Goal: Task Accomplishment & Management: Manage account settings

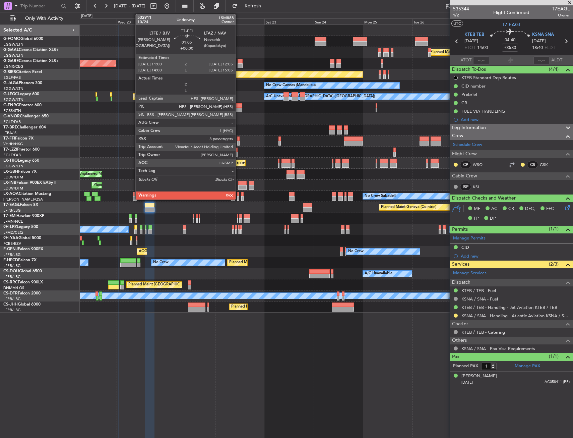
click at [239, 139] on div at bounding box center [238, 138] width 2 height 5
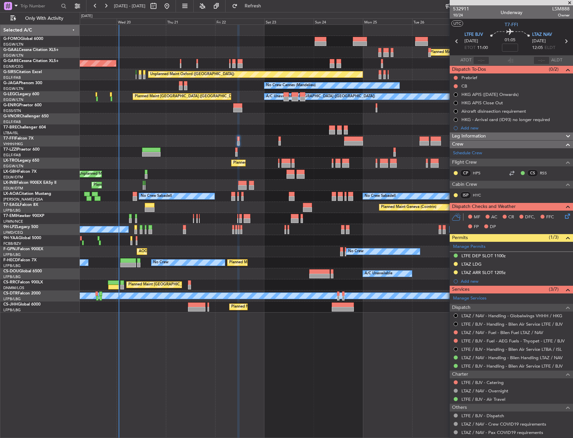
click at [235, 110] on div at bounding box center [237, 110] width 9 height 5
type input "4"
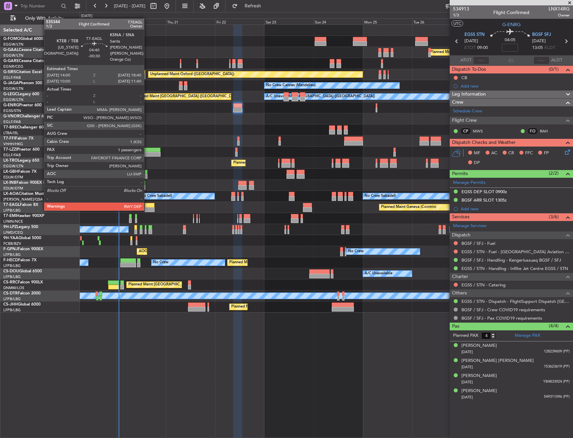
click at [147, 204] on div at bounding box center [150, 205] width 10 height 5
type input "-00:30"
type input "1"
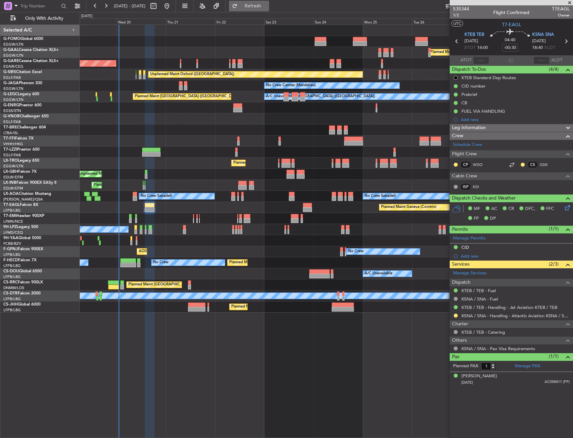
click at [267, 8] on span "Refresh" at bounding box center [253, 6] width 28 height 5
click at [536, 315] on link "KSNA / SNA - Handling - [PERSON_NAME] Aviation KSNA" at bounding box center [516, 316] width 108 height 6
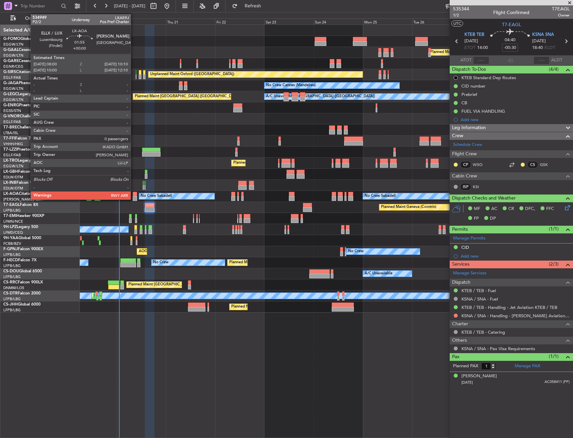
click at [134, 192] on div at bounding box center [135, 194] width 5 height 5
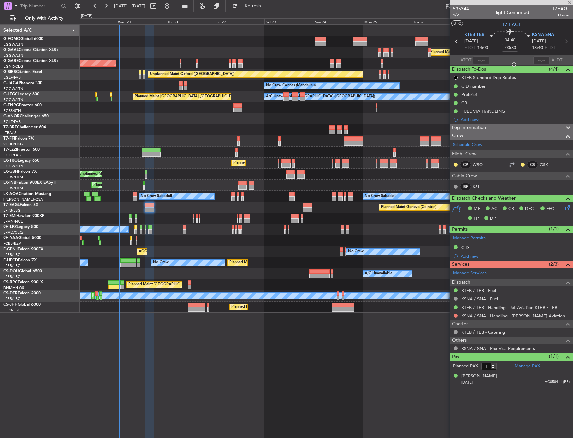
type input "0"
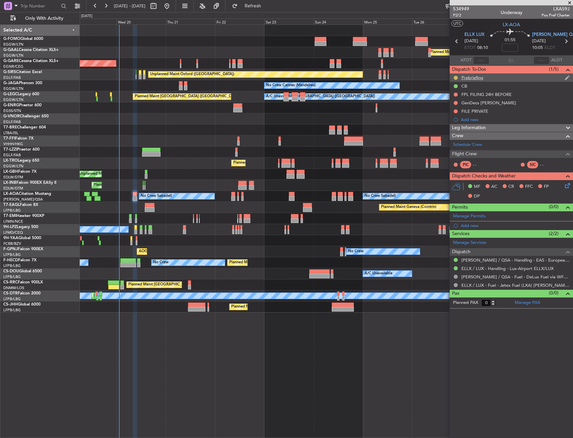
click at [456, 77] on button at bounding box center [456, 78] width 4 height 4
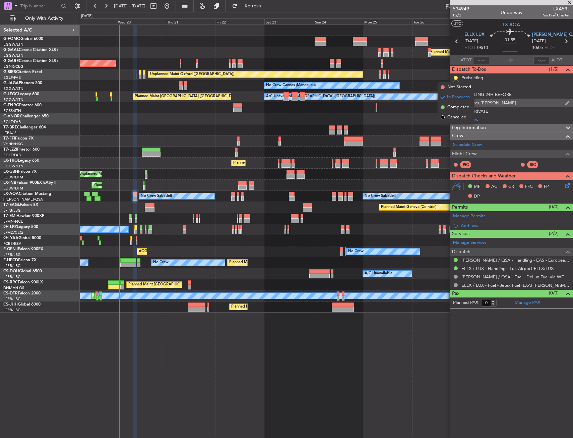
drag, startPoint x: 457, startPoint y: 119, endPoint x: 456, endPoint y: 103, distance: 16.1
click at [456, 119] on span "Cancelled" at bounding box center [457, 117] width 19 height 7
click at [455, 94] on button at bounding box center [456, 95] width 4 height 4
click at [453, 122] on span "Completed" at bounding box center [459, 124] width 22 height 7
click at [456, 103] on button at bounding box center [456, 103] width 4 height 4
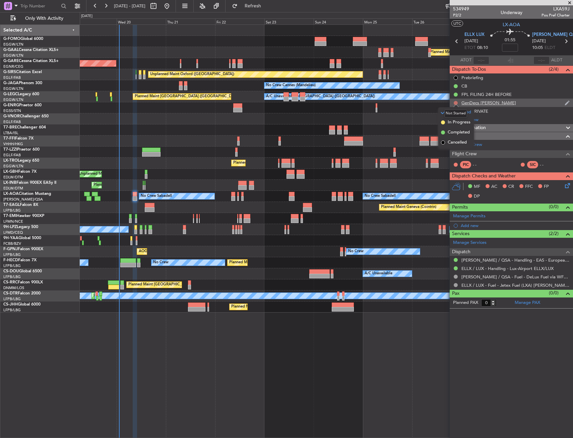
click at [456, 103] on button at bounding box center [456, 103] width 4 height 4
click at [456, 110] on button at bounding box center [456, 111] width 4 height 4
click at [451, 143] on span "Completed" at bounding box center [459, 140] width 22 height 7
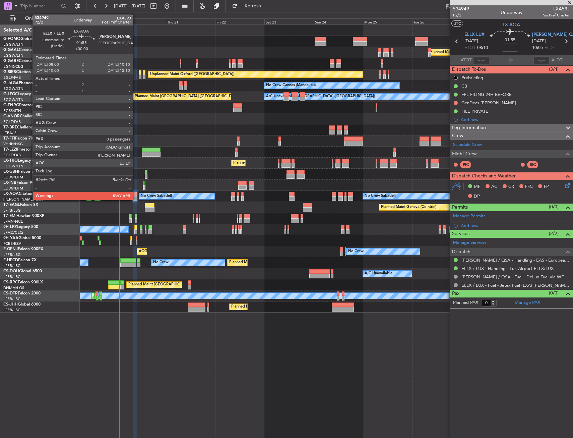
click at [135, 199] on div at bounding box center [135, 198] width 5 height 5
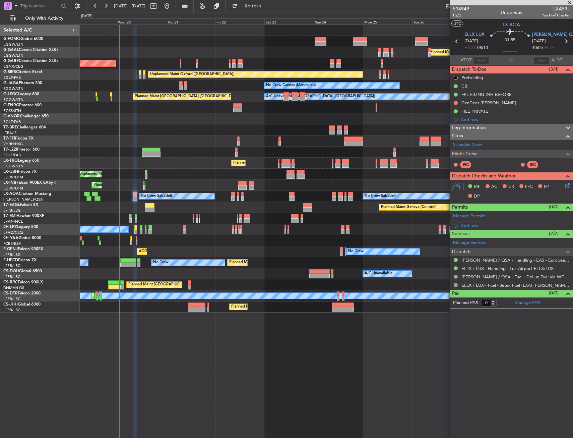
click at [569, 185] on icon at bounding box center [566, 184] width 5 height 5
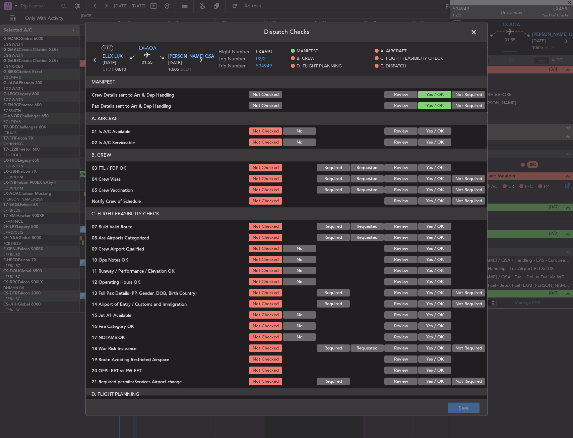
click at [411, 126] on section "A. AIRCRAFT 01 Is A/C Available Not Checked No Review Yes / OK 02 Is A/C Servic…" at bounding box center [287, 129] width 402 height 35
click at [427, 132] on button "Yes / OK" at bounding box center [434, 131] width 33 height 7
click at [428, 141] on button "Yes / OK" at bounding box center [434, 142] width 33 height 7
click at [473, 182] on button "Not Required" at bounding box center [468, 178] width 33 height 7
click at [468, 188] on button "Not Required" at bounding box center [468, 189] width 33 height 7
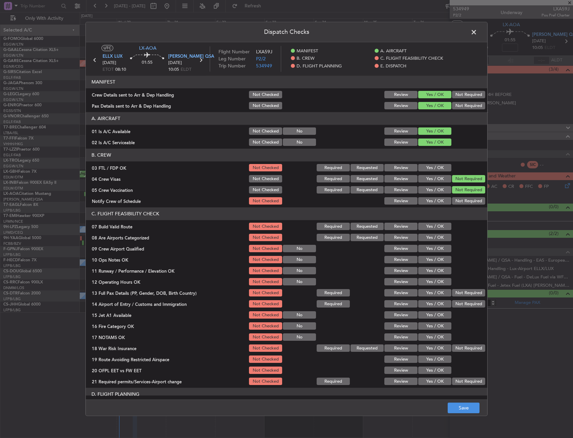
click at [439, 200] on button "Yes / OK" at bounding box center [434, 200] width 33 height 7
click at [431, 170] on button "Yes / OK" at bounding box center [434, 167] width 33 height 7
click at [428, 234] on button "Yes / OK" at bounding box center [434, 237] width 33 height 7
click at [431, 228] on button "Yes / OK" at bounding box center [434, 226] width 33 height 7
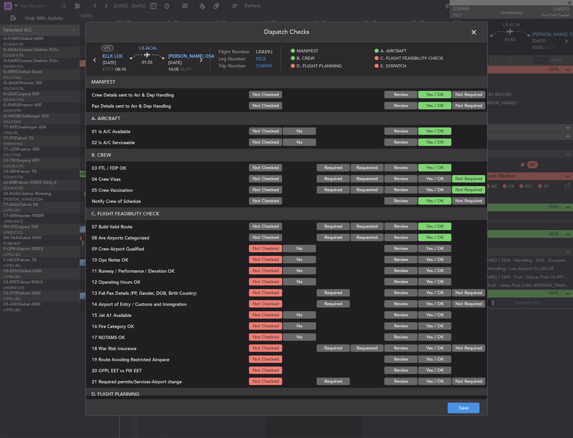
click at [429, 246] on button "Yes / OK" at bounding box center [434, 248] width 33 height 7
click at [429, 250] on button "Yes / OK" at bounding box center [434, 248] width 33 height 7
click at [429, 255] on div "Yes / OK" at bounding box center [434, 259] width 34 height 9
drag, startPoint x: 428, startPoint y: 259, endPoint x: 427, endPoint y: 264, distance: 4.8
click at [428, 262] on button "Yes / OK" at bounding box center [434, 259] width 33 height 7
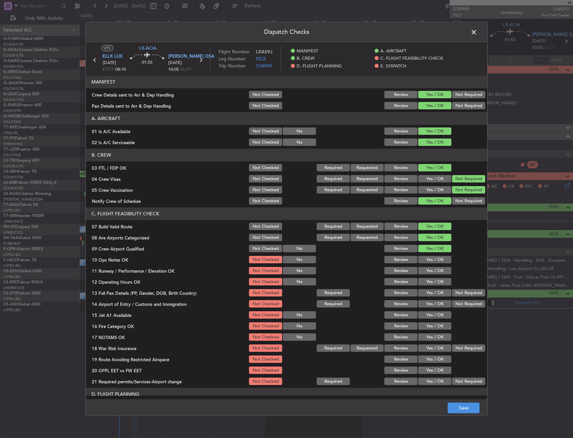
click at [426, 266] on div "Yes / OK" at bounding box center [434, 270] width 34 height 9
click at [423, 281] on section "C. FLIGHT FEASIBILITY CHECK 07 Build Valid Route Not Checked Required Requested…" at bounding box center [287, 297] width 402 height 179
click at [423, 281] on button "Yes / OK" at bounding box center [434, 281] width 33 height 7
click at [430, 269] on button "Yes / OK" at bounding box center [434, 270] width 33 height 7
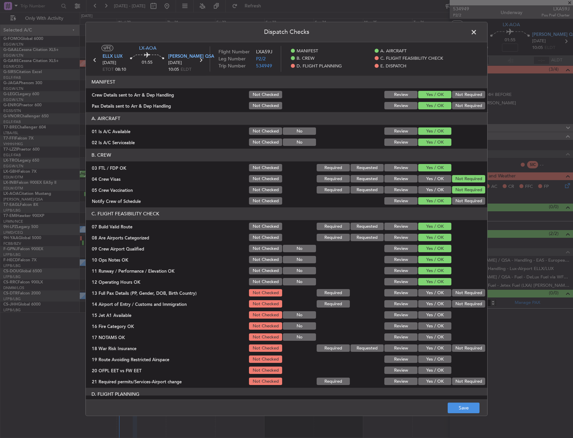
click at [430, 296] on button "Yes / OK" at bounding box center [434, 292] width 33 height 7
click at [433, 307] on button "Yes / OK" at bounding box center [434, 303] width 33 height 7
click at [432, 321] on section "C. FLIGHT FEASIBILITY CHECK 07 Build Valid Route Not Checked Required Requested…" at bounding box center [287, 297] width 402 height 179
click at [433, 328] on button "Yes / OK" at bounding box center [434, 326] width 33 height 7
click at [433, 316] on button "Yes / OK" at bounding box center [434, 314] width 33 height 7
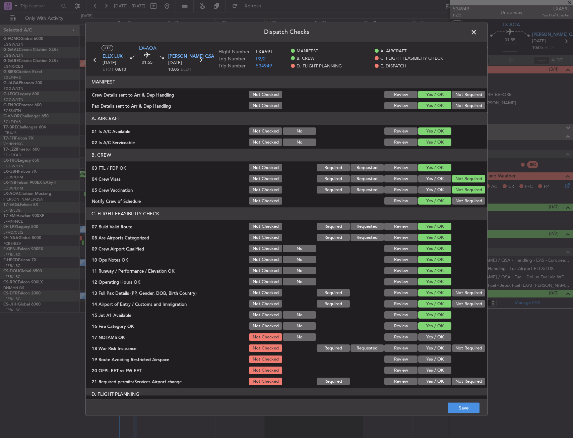
click at [432, 310] on div "Yes / OK" at bounding box center [434, 314] width 34 height 9
click at [162, 94] on div "Crew Details sent to Arr & Dep Handling" at bounding box center [167, 95] width 162 height 7
click at [393, 90] on div "Review" at bounding box center [401, 94] width 34 height 9
click at [257, 95] on button "Not Checked" at bounding box center [265, 94] width 33 height 7
click at [260, 100] on section "MANIFEST Crew Details sent to Arr & Dep Handling Not Checked Review Yes / OK No…" at bounding box center [287, 93] width 402 height 35
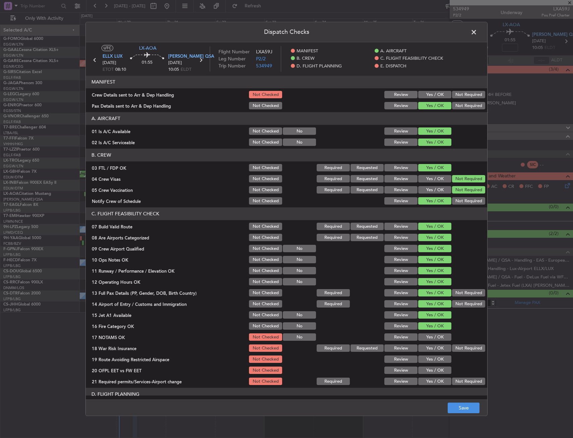
click at [260, 102] on button "Not Checked" at bounding box center [265, 105] width 33 height 7
click at [430, 335] on button "Yes / OK" at bounding box center [434, 337] width 33 height 7
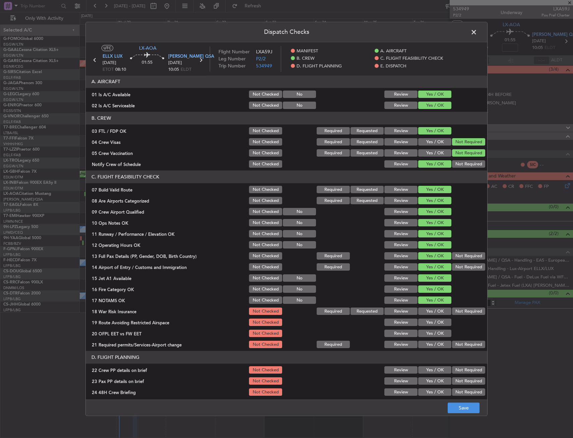
scroll to position [101, 0]
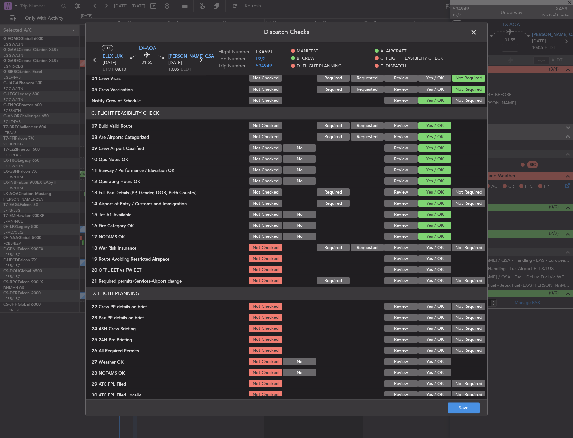
drag, startPoint x: 467, startPoint y: 242, endPoint x: 466, endPoint y: 245, distance: 3.4
click at [467, 243] on section "C. FLIGHT FEASIBILITY CHECK 07 Build Valid Route Not Checked Required Requested…" at bounding box center [287, 196] width 402 height 179
click at [466, 245] on button "Not Required" at bounding box center [468, 247] width 33 height 7
click at [451, 257] on div at bounding box center [468, 258] width 34 height 9
click at [440, 260] on button "Yes / OK" at bounding box center [434, 258] width 33 height 7
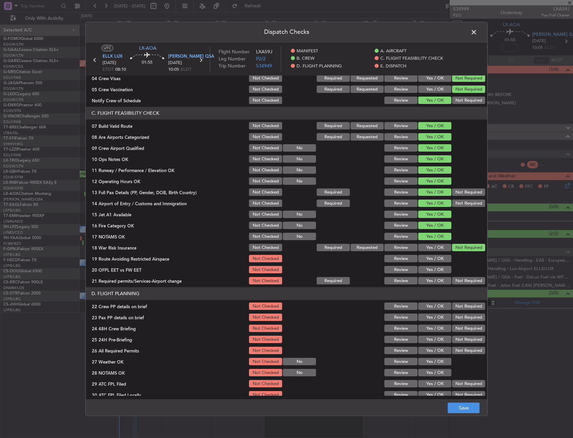
click at [436, 266] on section "C. FLIGHT FEASIBILITY CHECK 07 Build Valid Route Not Checked Required Requested…" at bounding box center [287, 196] width 402 height 179
click at [436, 273] on button "Yes / OK" at bounding box center [434, 269] width 33 height 7
click at [436, 279] on button "Yes / OK" at bounding box center [434, 280] width 33 height 7
click at [435, 282] on button "Yes / OK" at bounding box center [434, 280] width 33 height 7
drag, startPoint x: 434, startPoint y: 294, endPoint x: 432, endPoint y: 305, distance: 11.0
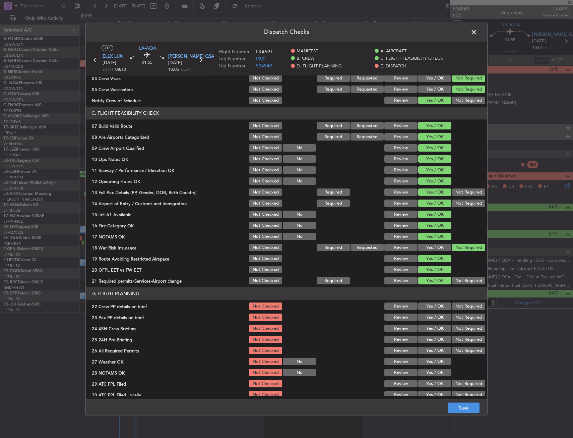
click at [434, 295] on header "D. FLIGHT PLANNING" at bounding box center [287, 293] width 402 height 13
drag, startPoint x: 432, startPoint y: 305, endPoint x: 434, endPoint y: 315, distance: 10.3
click at [432, 305] on button "Yes / OK" at bounding box center [434, 306] width 33 height 7
click at [434, 315] on button "Yes / OK" at bounding box center [434, 317] width 33 height 7
click at [434, 323] on section "D. FLIGHT PLANNING 22 Crew PP details on brief Not Checked Review Yes / OK Not …" at bounding box center [287, 354] width 402 height 134
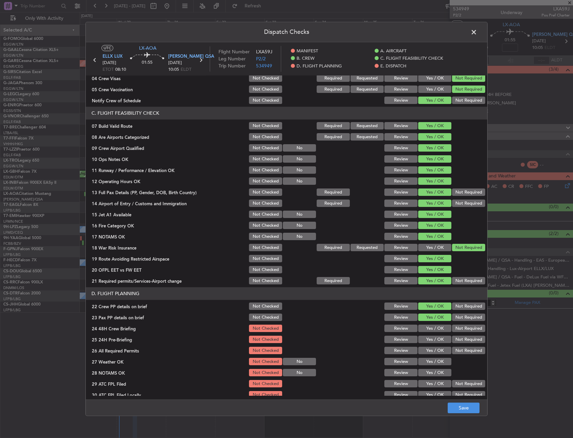
drag, startPoint x: 433, startPoint y: 326, endPoint x: 452, endPoint y: 331, distance: 19.8
click at [434, 326] on button "Yes / OK" at bounding box center [434, 328] width 33 height 7
click at [456, 332] on button "Not Required" at bounding box center [468, 328] width 33 height 7
click at [457, 339] on button "Not Required" at bounding box center [468, 339] width 33 height 7
click at [432, 329] on button "Yes / OK" at bounding box center [434, 328] width 33 height 7
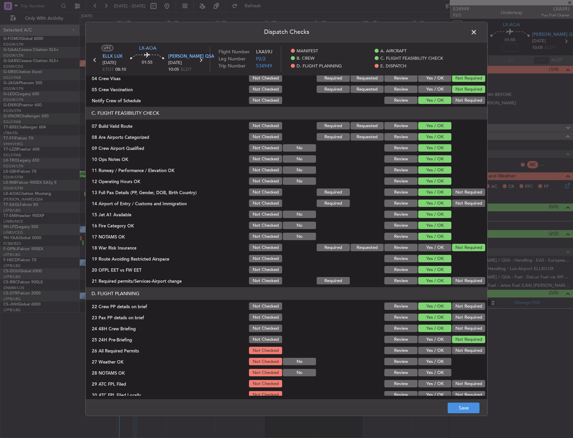
scroll to position [276, 0]
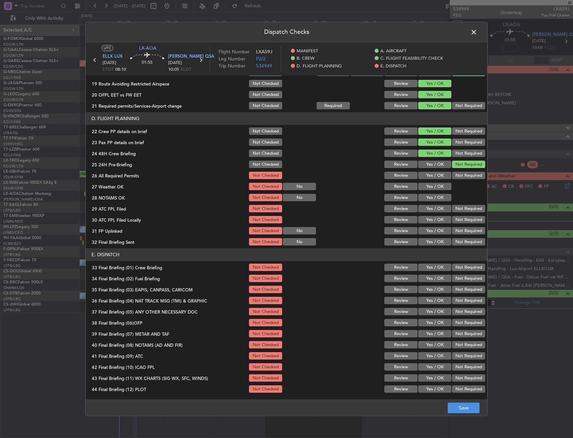
click at [430, 179] on button "Yes / OK" at bounding box center [434, 175] width 33 height 7
click at [427, 186] on button "Yes / OK" at bounding box center [434, 186] width 33 height 7
drag, startPoint x: 427, startPoint y: 192, endPoint x: 428, endPoint y: 205, distance: 12.8
click at [427, 192] on section "D. FLIGHT PLANNING 22 Crew PP details on brief Not Checked Review Yes / OK Not …" at bounding box center [287, 179] width 402 height 134
drag, startPoint x: 428, startPoint y: 205, endPoint x: 430, endPoint y: 212, distance: 6.8
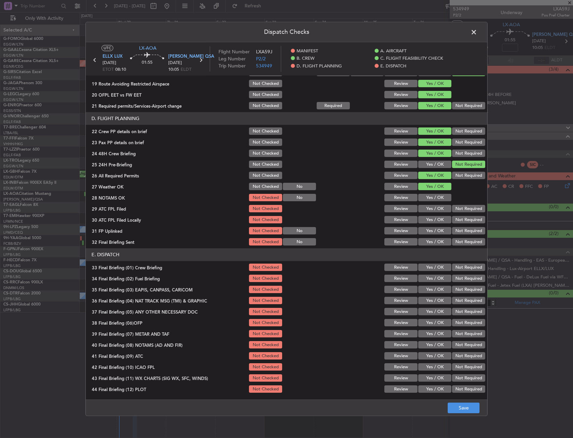
click at [428, 206] on button "Yes / OK" at bounding box center [434, 208] width 33 height 7
click at [430, 213] on div "Yes / OK" at bounding box center [434, 208] width 34 height 9
drag, startPoint x: 445, startPoint y: 202, endPoint x: 437, endPoint y: 200, distance: 8.1
click at [444, 202] on div "Yes / OK" at bounding box center [434, 197] width 34 height 9
click at [435, 199] on button "Yes / OK" at bounding box center [434, 197] width 33 height 7
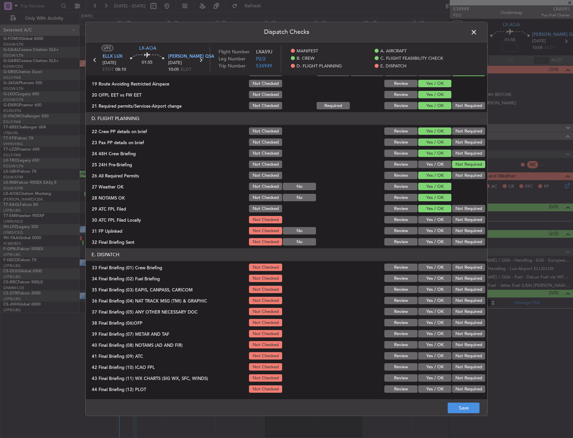
drag, startPoint x: 446, startPoint y: 210, endPoint x: 448, endPoint y: 216, distance: 6.3
click at [446, 210] on button "Yes / OK" at bounding box center [434, 208] width 33 height 7
click at [452, 216] on button "Not Required" at bounding box center [468, 219] width 33 height 7
click at [426, 230] on button "Yes / OK" at bounding box center [434, 230] width 33 height 7
click at [456, 242] on button "Not Required" at bounding box center [468, 241] width 33 height 7
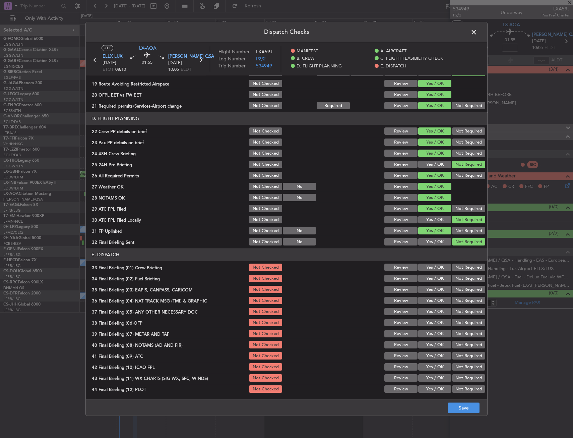
click at [426, 266] on button "Yes / OK" at bounding box center [434, 267] width 33 height 7
click at [428, 280] on button "Yes / OK" at bounding box center [434, 278] width 33 height 7
click at [457, 295] on section "E. DISPATCH 33 Final Briefing (01) Crew Briefing Not Checked Review Yes / OK No…" at bounding box center [287, 321] width 402 height 146
click at [456, 298] on button "Not Required" at bounding box center [468, 300] width 33 height 7
click at [458, 290] on button "Not Required" at bounding box center [468, 289] width 33 height 7
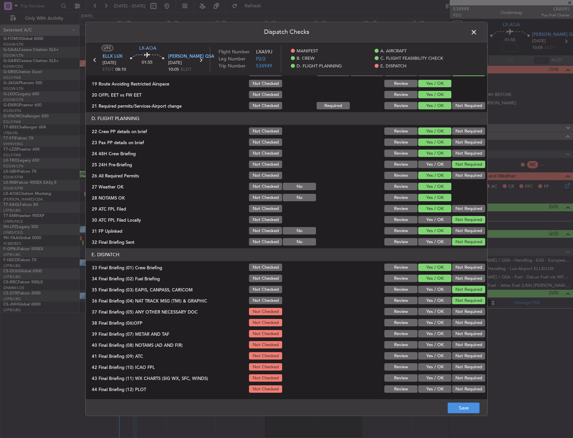
click at [426, 319] on button "Yes / OK" at bounding box center [434, 322] width 33 height 7
click at [429, 318] on div "Yes / OK" at bounding box center [434, 322] width 34 height 9
drag, startPoint x: 430, startPoint y: 311, endPoint x: 425, endPoint y: 333, distance: 22.2
click at [430, 313] on button "Yes / OK" at bounding box center [434, 311] width 33 height 7
click at [425, 333] on button "Yes / OK" at bounding box center [434, 333] width 33 height 7
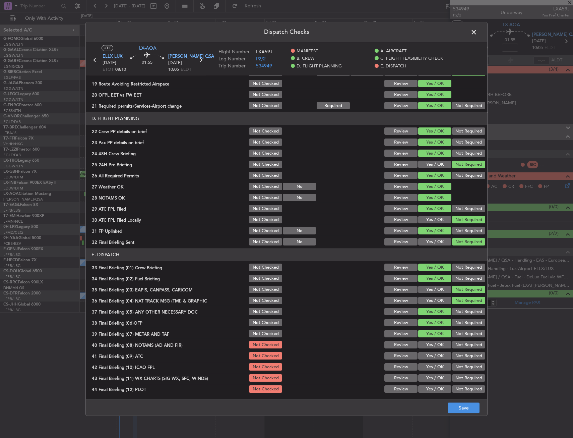
drag, startPoint x: 424, startPoint y: 340, endPoint x: 424, endPoint y: 344, distance: 4.4
click at [424, 340] on section "E. DISPATCH 33 Final Briefing (01) Crew Briefing Not Checked Review Yes / OK No…" at bounding box center [287, 321] width 402 height 146
click at [425, 350] on section "E. DISPATCH 33 Final Briefing (01) Crew Briefing Not Checked Review Yes / OK No…" at bounding box center [287, 321] width 402 height 146
click at [427, 360] on div "Yes / OK" at bounding box center [434, 355] width 34 height 9
click at [427, 365] on button "Yes / OK" at bounding box center [434, 366] width 33 height 7
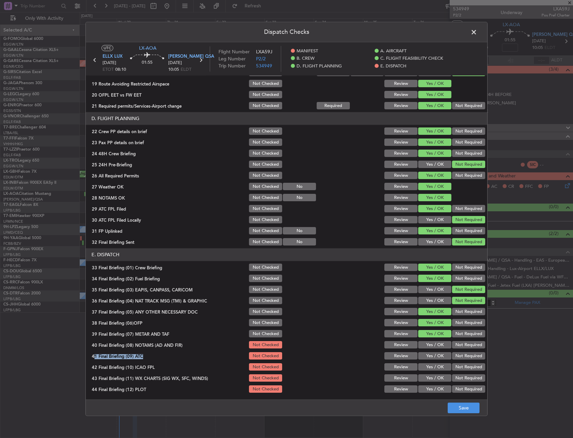
click at [426, 366] on button "Yes / OK" at bounding box center [434, 366] width 33 height 7
drag, startPoint x: 437, startPoint y: 339, endPoint x: 436, endPoint y: 345, distance: 6.6
click at [437, 341] on section "E. DISPATCH 33 Final Briefing (01) Crew Briefing Not Checked Review Yes / OK No…" at bounding box center [287, 321] width 402 height 146
click at [435, 349] on div "Yes / OK" at bounding box center [434, 344] width 34 height 9
click at [434, 351] on section "E. DISPATCH 33 Final Briefing (01) Crew Briefing Not Checked Review Yes / OK No…" at bounding box center [287, 321] width 402 height 146
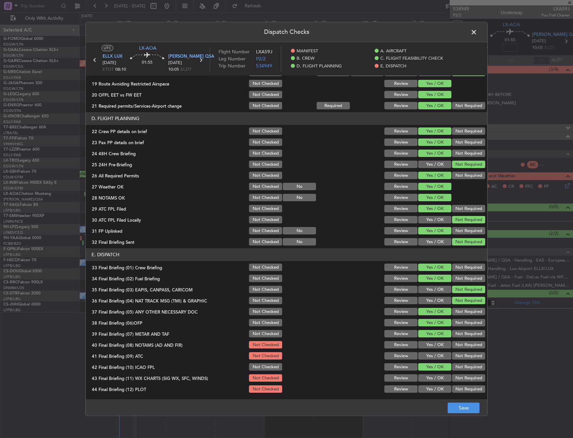
drag, startPoint x: 435, startPoint y: 343, endPoint x: 430, endPoint y: 362, distance: 20.0
click at [435, 344] on button "Yes / OK" at bounding box center [434, 344] width 33 height 7
click at [429, 365] on button "Yes / OK" at bounding box center [434, 366] width 33 height 7
click at [425, 352] on button "Yes / OK" at bounding box center [434, 355] width 33 height 7
click at [430, 386] on button "Yes / OK" at bounding box center [434, 389] width 33 height 7
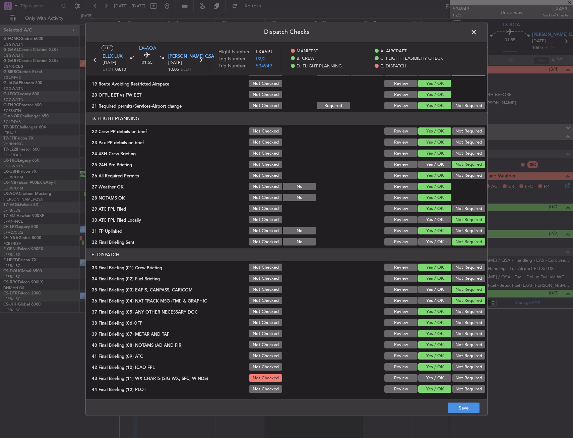
drag, startPoint x: 430, startPoint y: 390, endPoint x: 430, endPoint y: 375, distance: 15.8
click at [430, 388] on button "Yes / OK" at bounding box center [434, 389] width 33 height 7
click at [430, 375] on button "Yes / OK" at bounding box center [434, 378] width 33 height 7
click at [455, 405] on button "Save" at bounding box center [464, 408] width 32 height 11
click at [261, 37] on header "Dispatch Checks" at bounding box center [287, 32] width 402 height 20
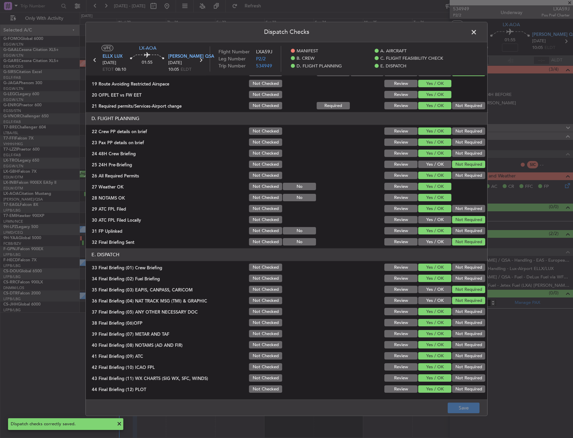
click at [473, 38] on header "Dispatch Checks" at bounding box center [287, 32] width 402 height 20
click at [477, 33] on span at bounding box center [477, 33] width 0 height 13
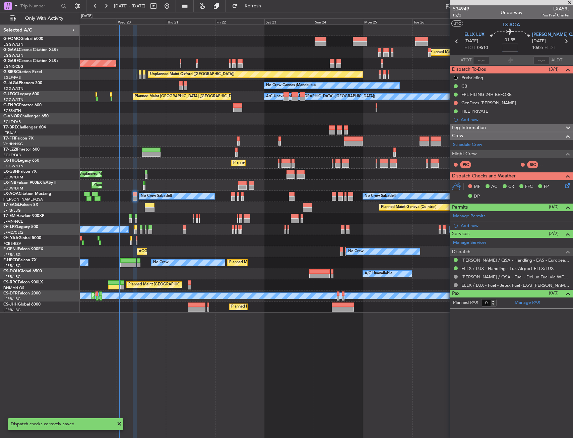
click at [508, 47] on input at bounding box center [510, 48] width 16 height 8
click at [522, 46] on div "01:55 15" at bounding box center [510, 41] width 44 height 25
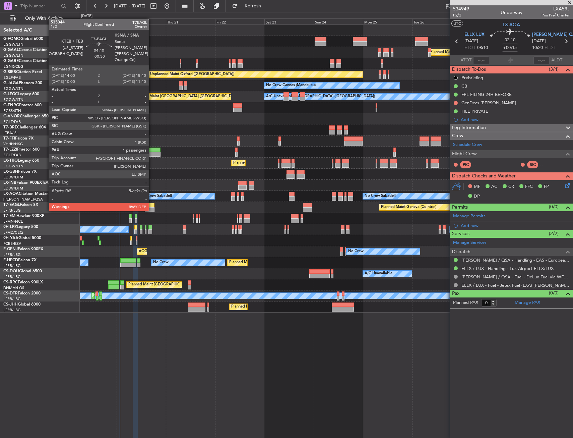
click at [152, 204] on div at bounding box center [150, 205] width 10 height 5
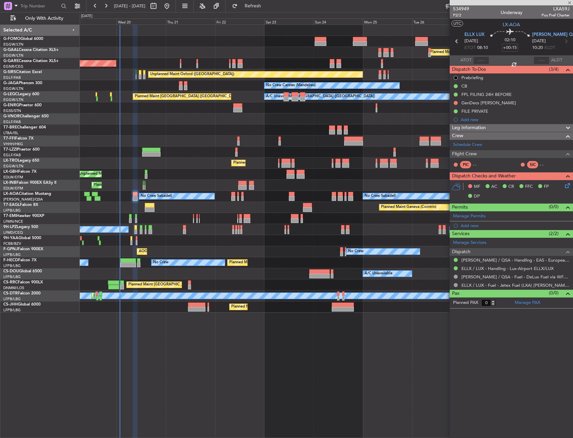
type input "-00:30"
type input "1"
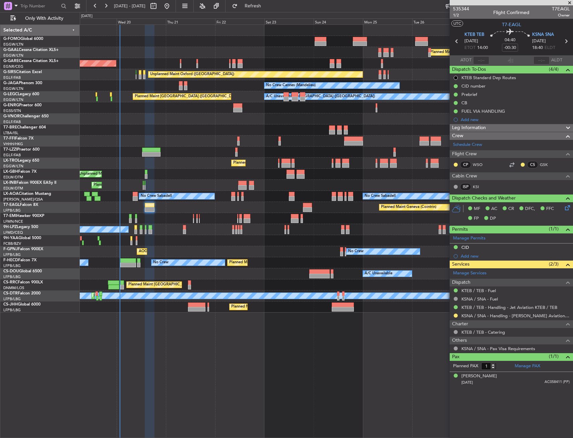
click at [166, 365] on div "Planned Maint Windsor Locks (Bradley Intl) Planned Maint Dusseldorf Unplanned M…" at bounding box center [327, 230] width 494 height 413
click at [233, 137] on div at bounding box center [232, 138] width 2 height 5
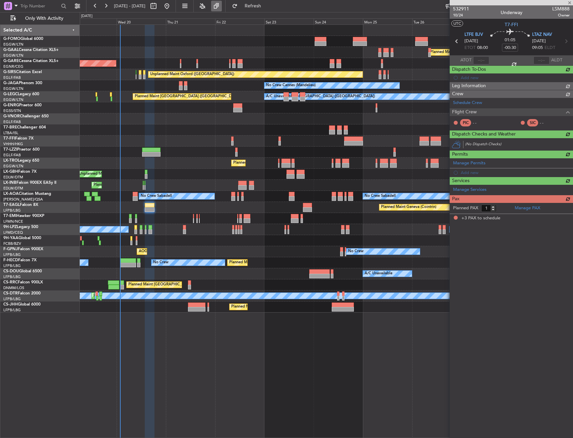
type input "3"
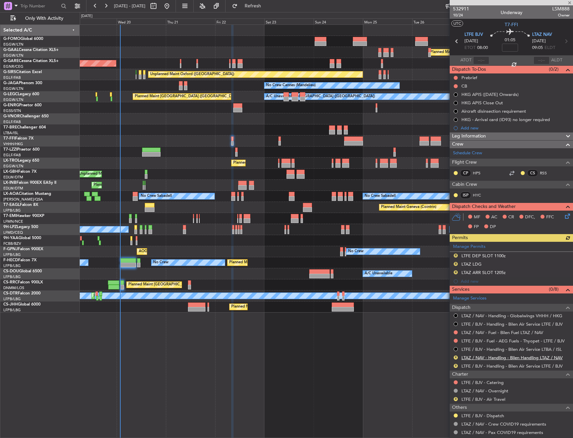
click at [486, 357] on link "LTAZ / NAV - Handling - Bilen Handling LTAZ / NAV" at bounding box center [512, 358] width 101 height 6
click at [456, 366] on button "R" at bounding box center [456, 366] width 4 height 4
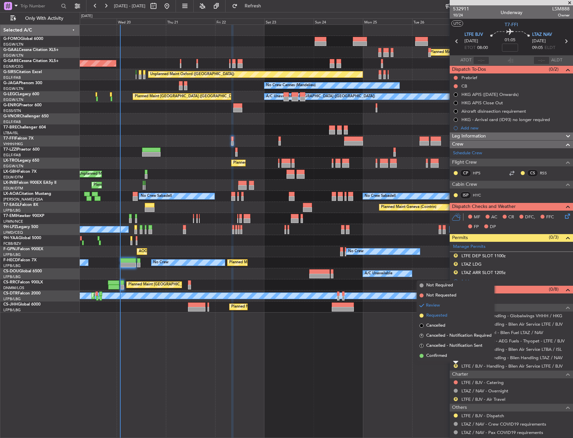
click at [440, 317] on span "Requested" at bounding box center [436, 315] width 21 height 7
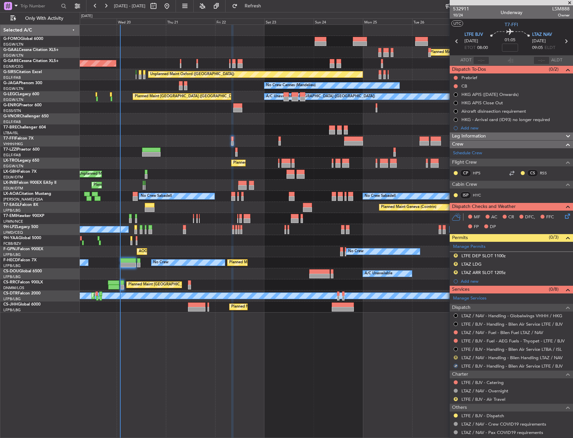
click at [455, 355] on button "R" at bounding box center [456, 357] width 4 height 4
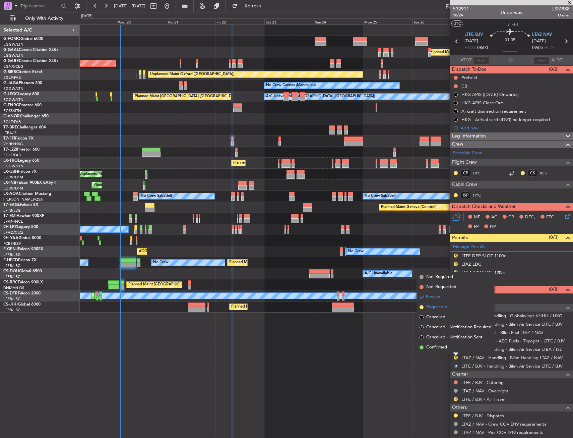
click at [441, 310] on li "Requested" at bounding box center [455, 307] width 77 height 10
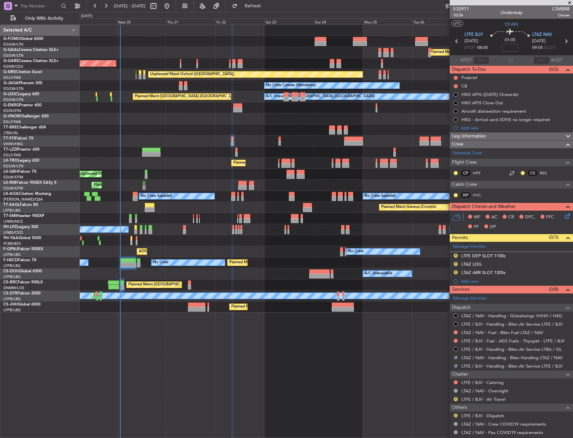
click at [455, 415] on button at bounding box center [456, 415] width 4 height 4
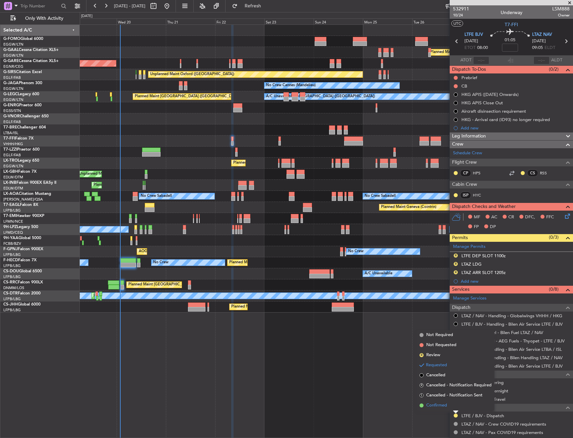
click at [455, 406] on li "Confirmed" at bounding box center [455, 405] width 77 height 10
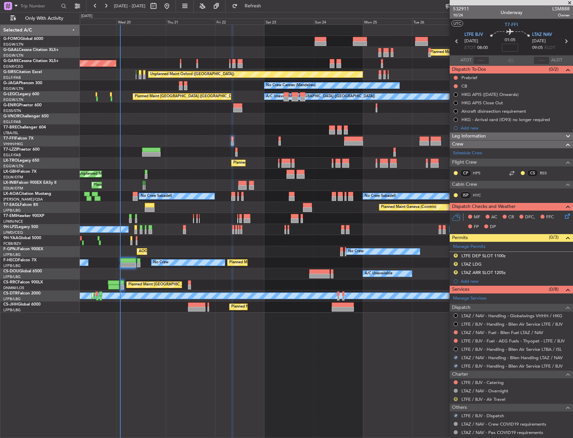
click at [455, 400] on button "R" at bounding box center [456, 399] width 4 height 4
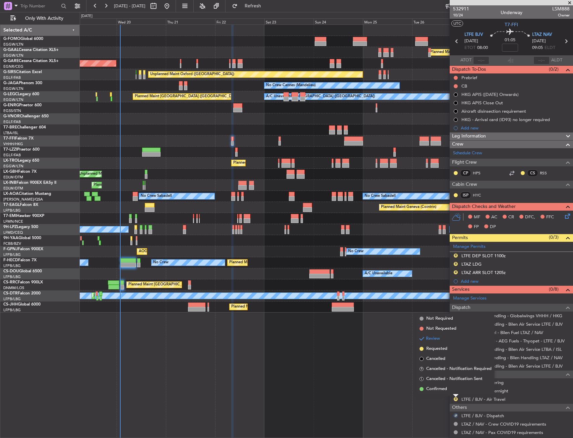
click at [330, 338] on div "Planned Maint Windsor Locks (Bradley Intl) Planned Maint Dusseldorf Unplanned M…" at bounding box center [327, 230] width 494 height 413
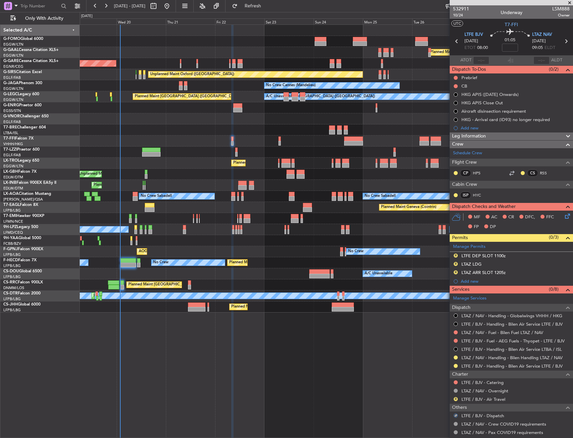
click at [275, 362] on div "Planned Maint Windsor Locks (Bradley Intl) Planned Maint Dusseldorf Unplanned M…" at bounding box center [327, 230] width 494 height 413
click at [160, 53] on div "Planned Maint Dusseldorf" at bounding box center [326, 52] width 493 height 11
